Goal: Check status: Check status

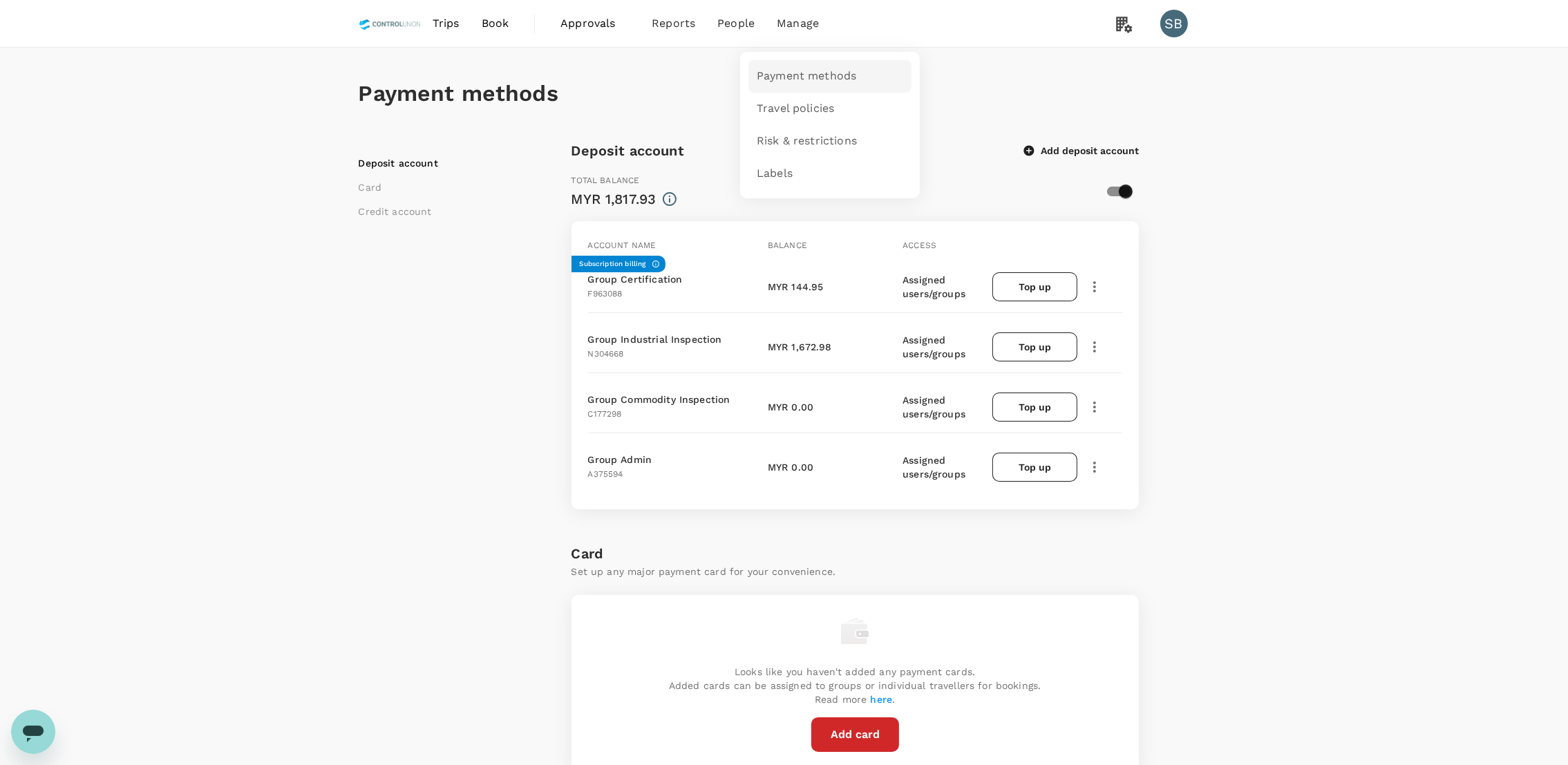
click at [790, 69] on span "Payment methods" at bounding box center [806, 76] width 100 height 16
click at [588, 25] on span "Approvals" at bounding box center [595, 23] width 69 height 16
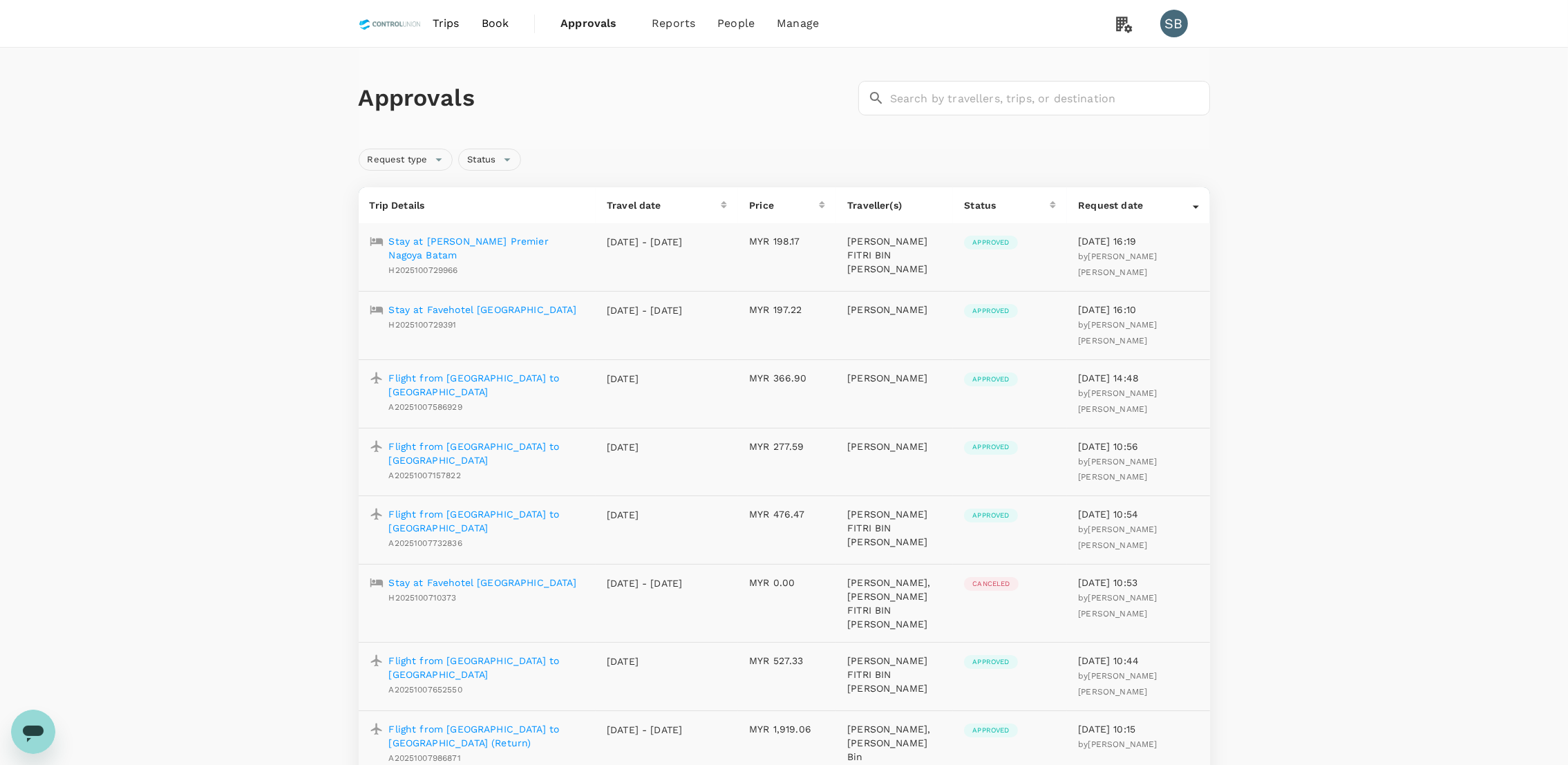
click at [529, 653] on p "Flight from [GEOGRAPHIC_DATA] to [GEOGRAPHIC_DATA]" at bounding box center [487, 667] width 196 height 27
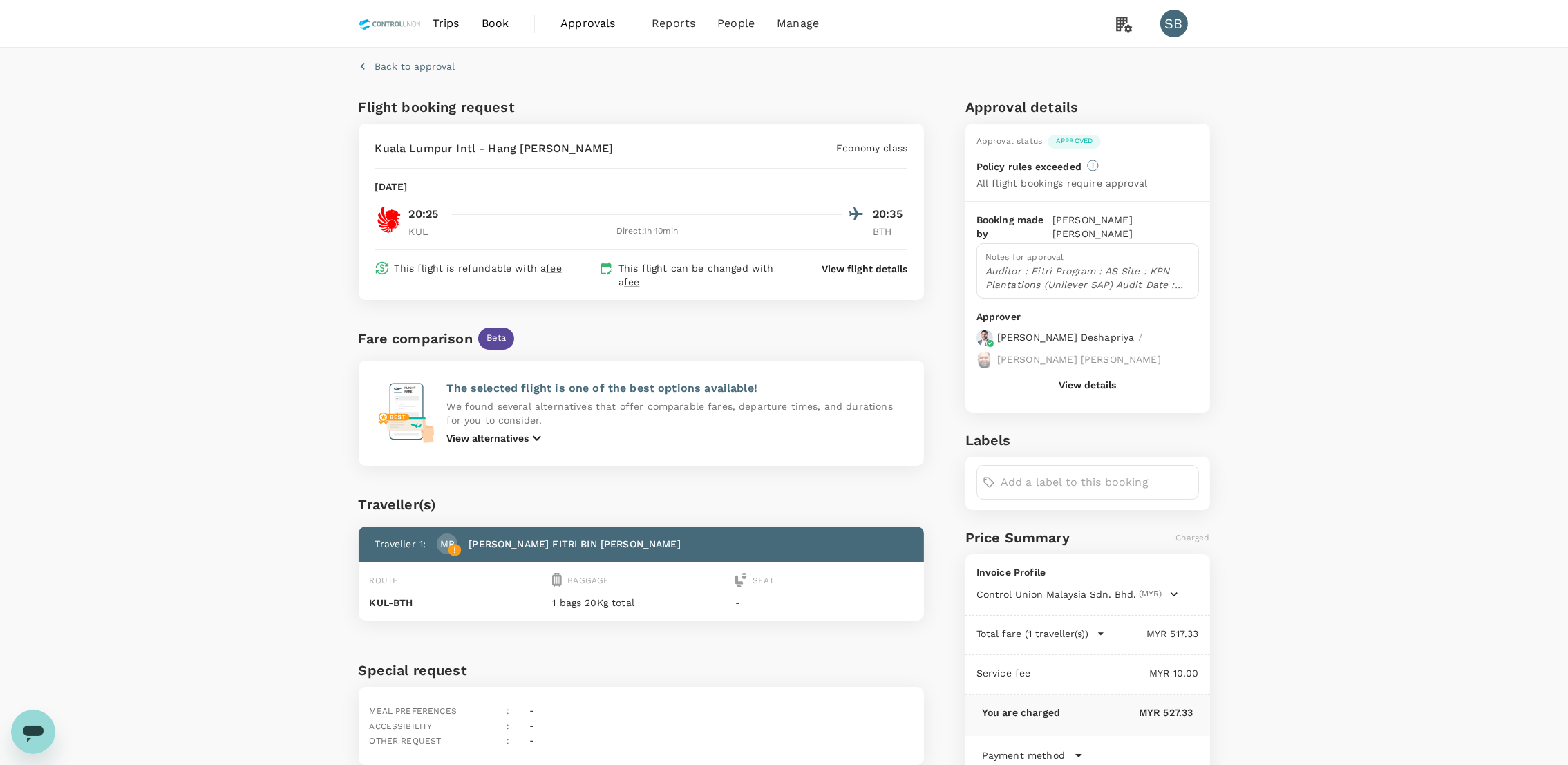
click at [573, 16] on span "Approvals" at bounding box center [595, 23] width 69 height 16
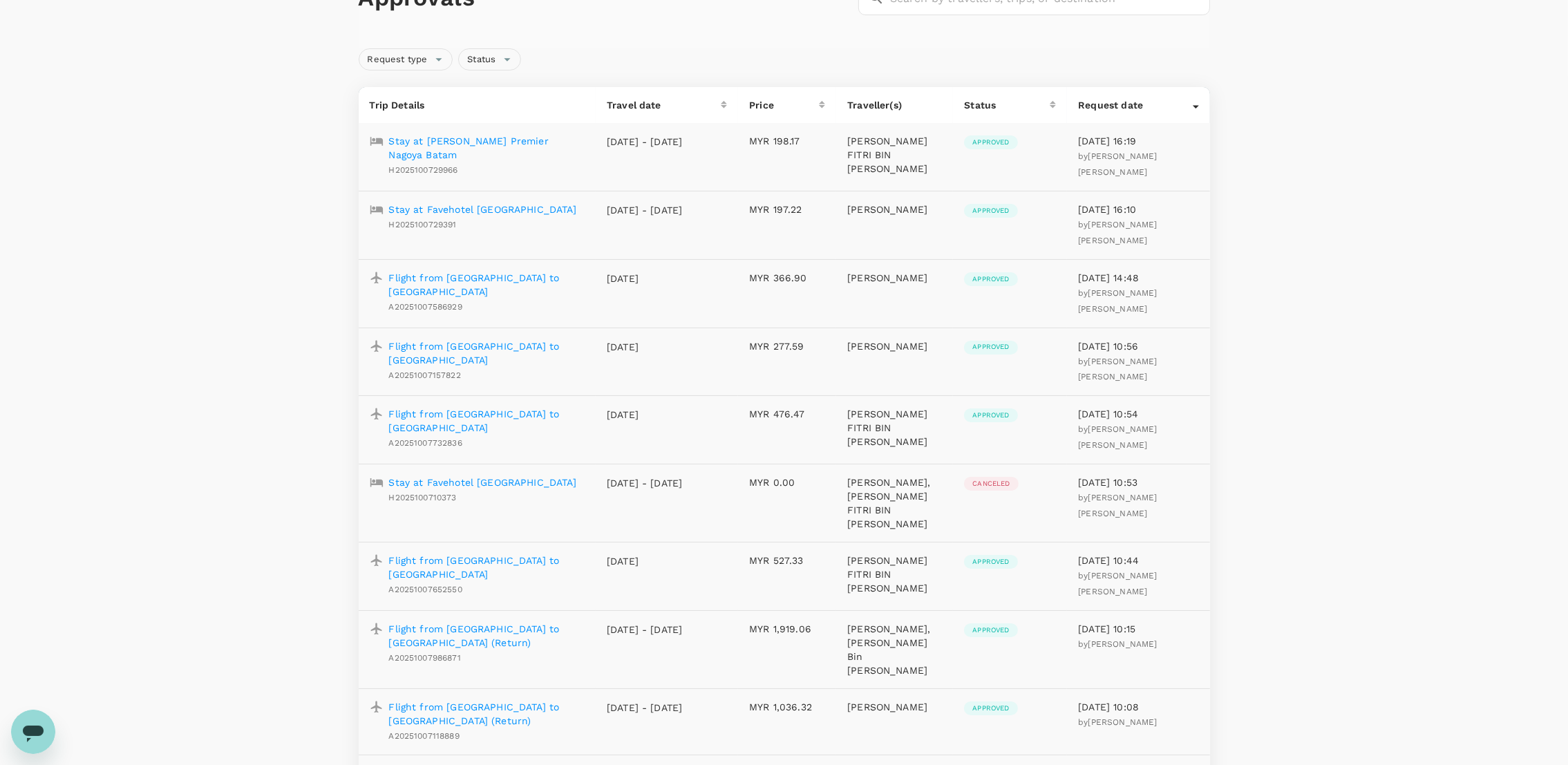
scroll to position [312, 0]
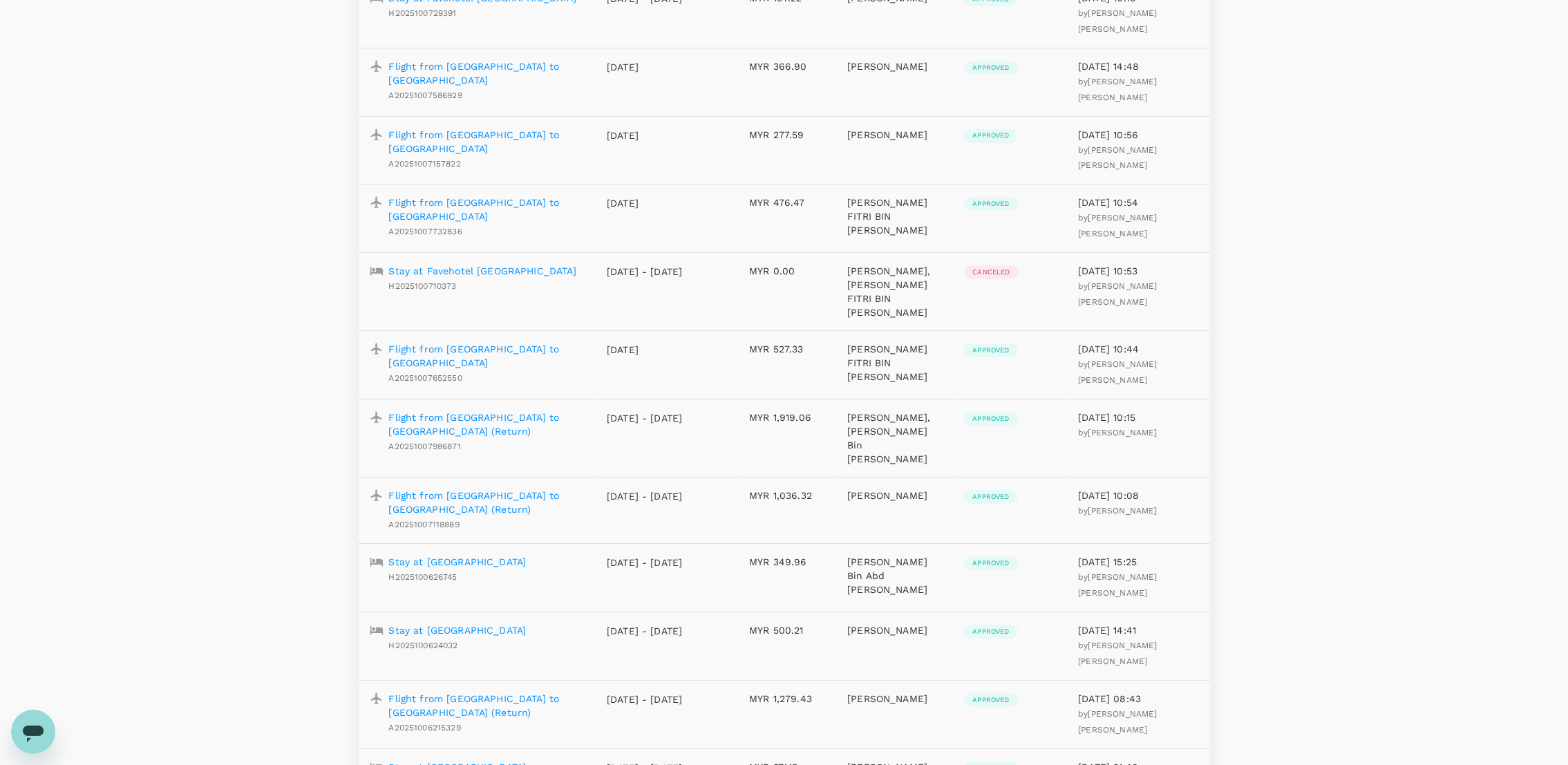
click at [530, 692] on p "Flight from [GEOGRAPHIC_DATA] to [GEOGRAPHIC_DATA] (Return)" at bounding box center [487, 705] width 196 height 27
